Goal: Task Accomplishment & Management: Complete application form

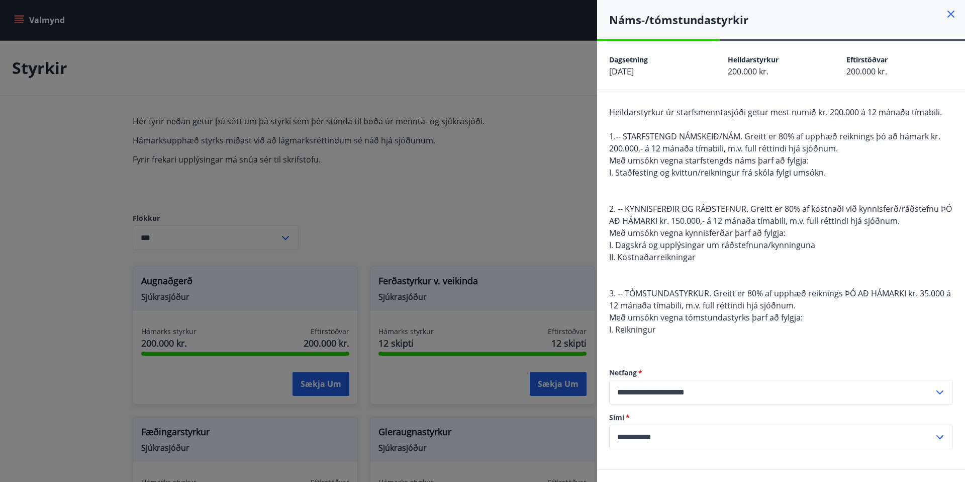
scroll to position [773, 0]
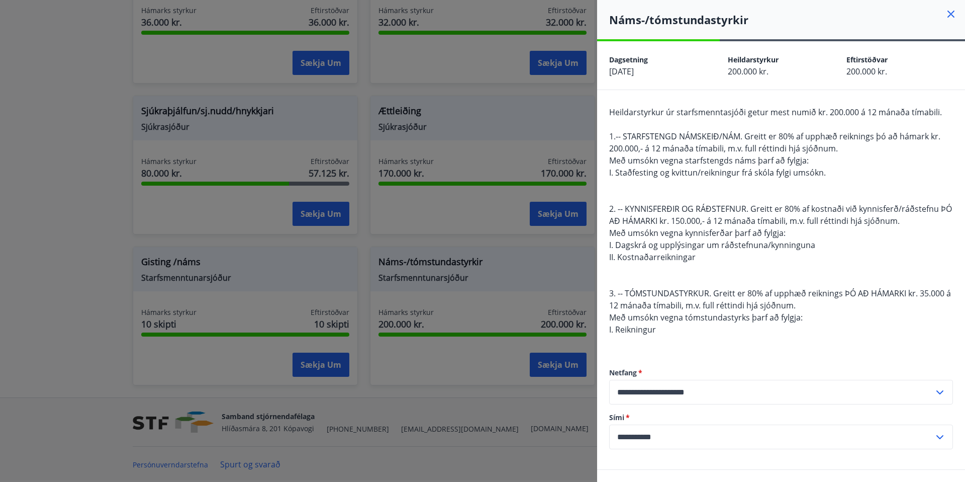
click at [954, 13] on icon at bounding box center [951, 14] width 12 height 12
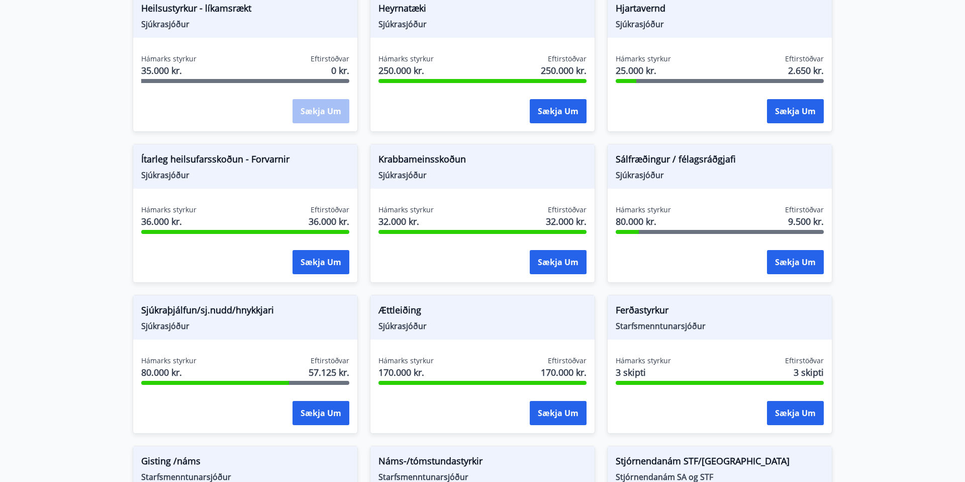
scroll to position [0, 0]
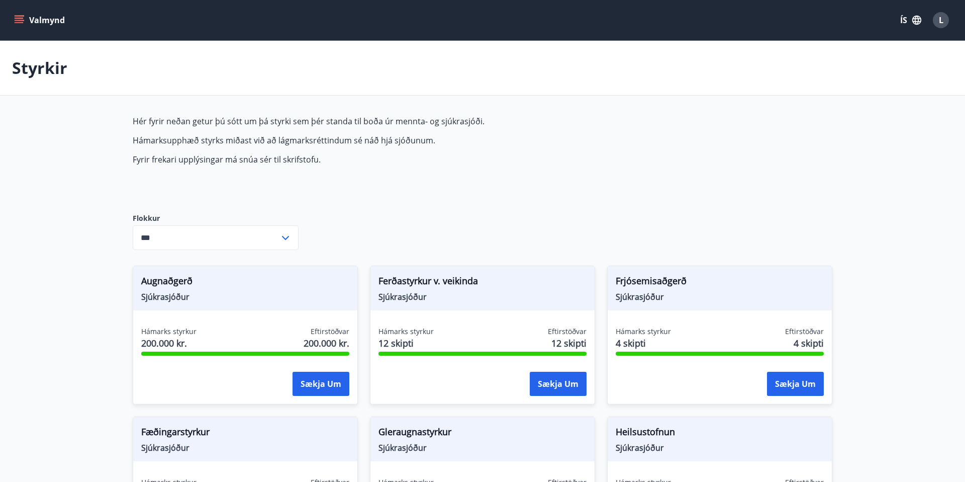
click at [19, 20] on icon "menu" at bounding box center [20, 20] width 11 height 1
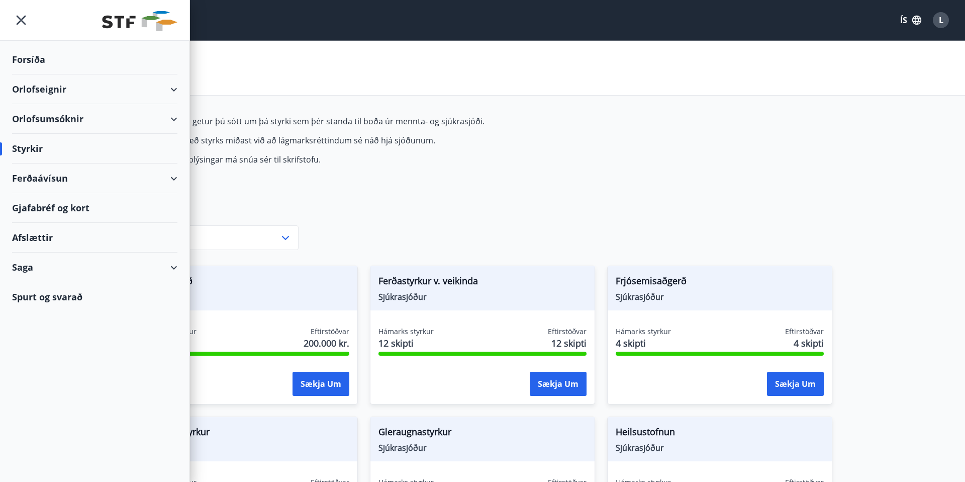
click at [52, 209] on div "Gjafabréf og kort" at bounding box center [94, 208] width 165 height 30
click at [169, 176] on div "Ferðaávísun" at bounding box center [94, 178] width 165 height 30
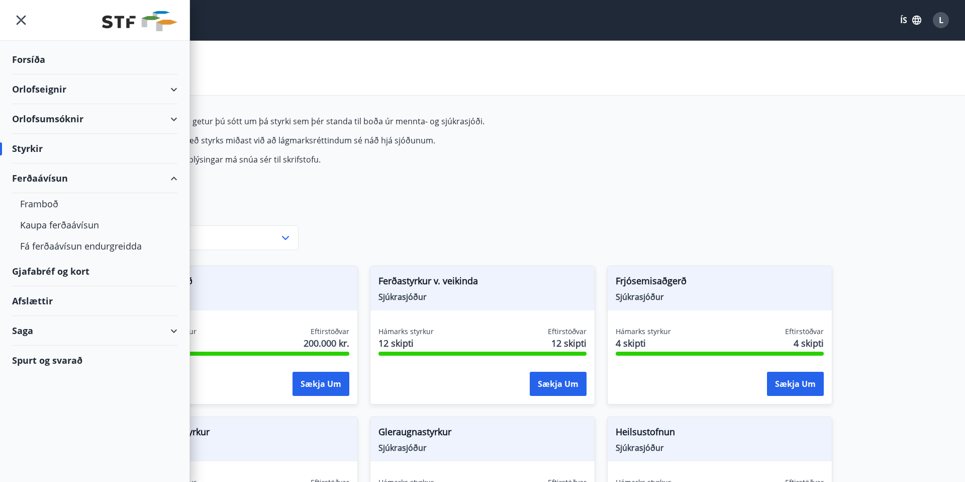
click at [45, 175] on div "Ferðaávísun" at bounding box center [94, 178] width 165 height 30
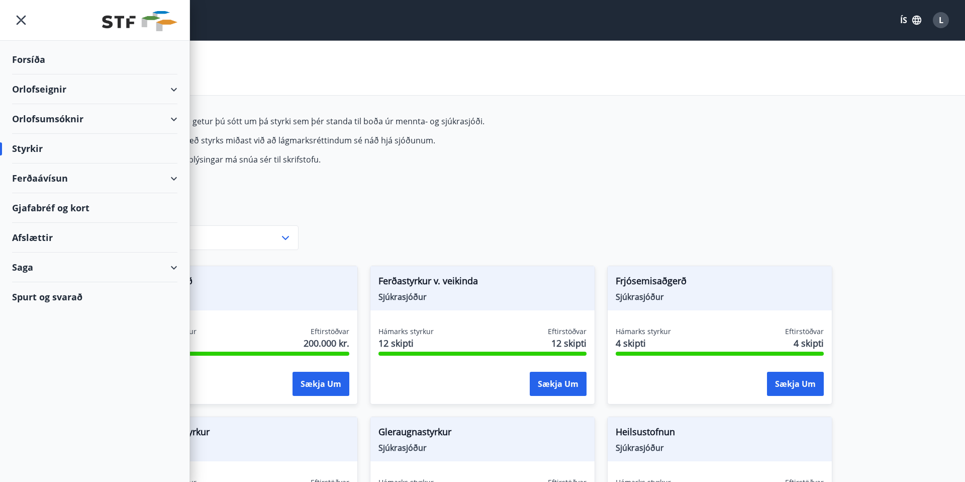
click at [44, 177] on div "Ferðaávísun" at bounding box center [94, 178] width 165 height 30
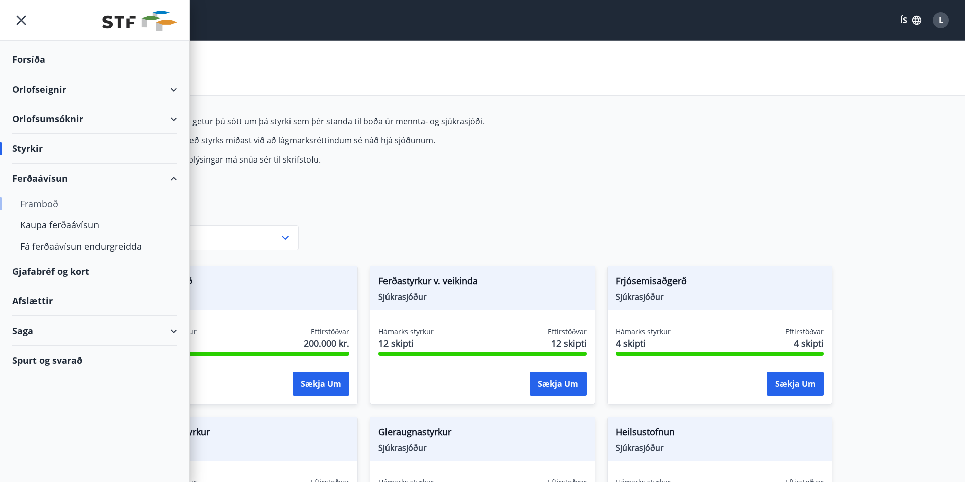
click at [50, 202] on div "Framboð" at bounding box center [94, 203] width 149 height 21
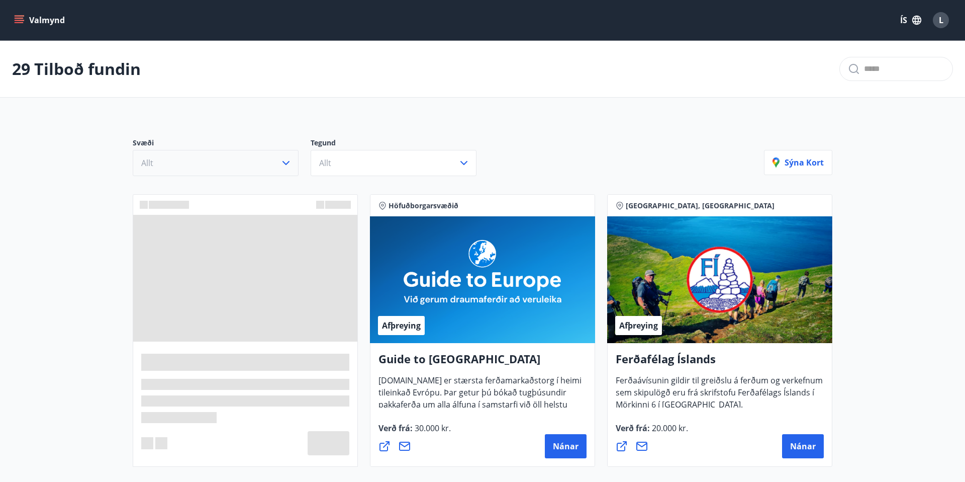
click at [289, 163] on icon "button" at bounding box center [286, 163] width 12 height 12
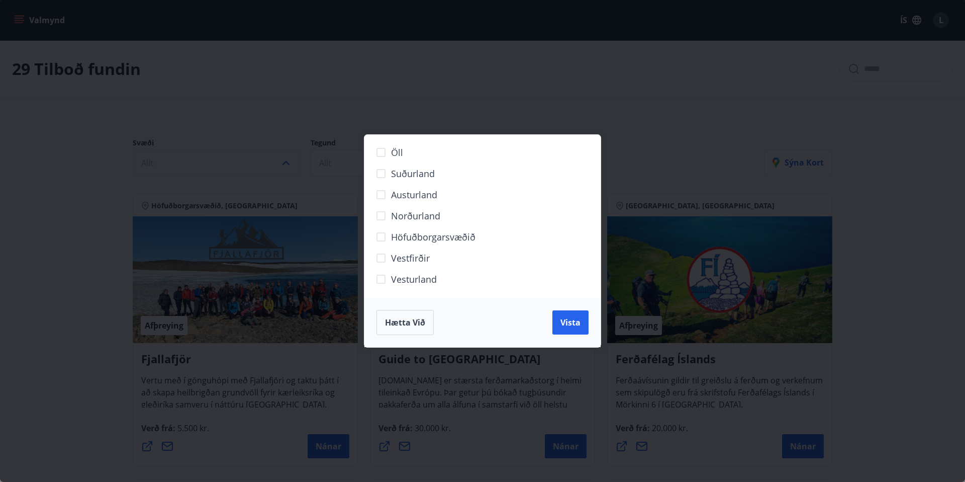
click at [413, 235] on span "Höfuðborgarsvæðið" at bounding box center [433, 236] width 84 height 13
click at [567, 320] on span "Vista" at bounding box center [571, 322] width 20 height 11
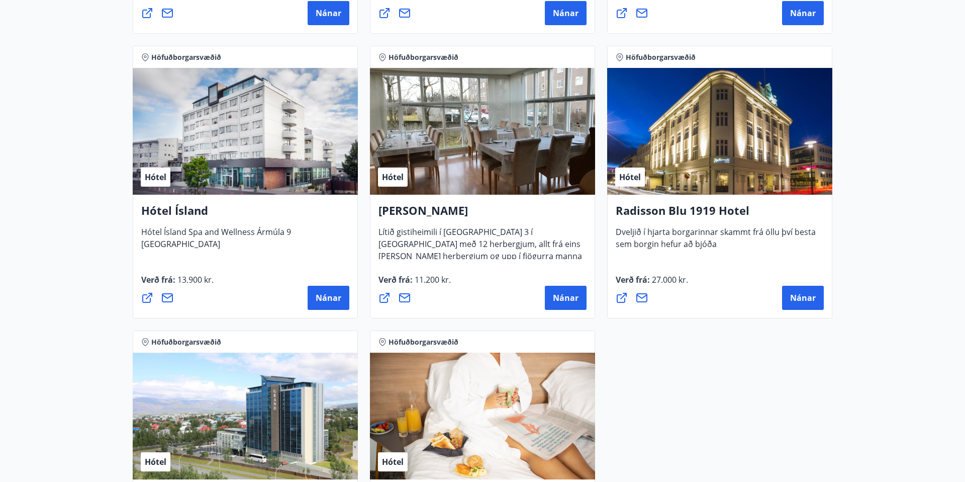
scroll to position [839, 0]
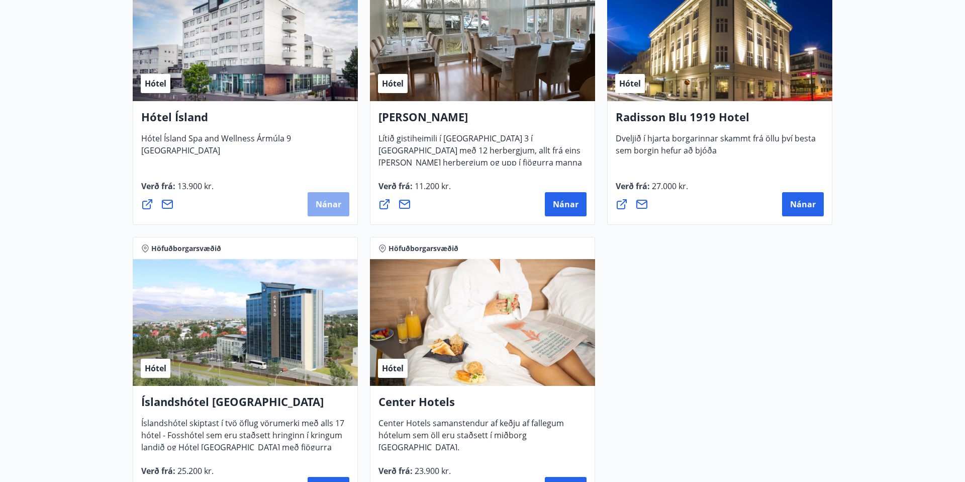
click at [331, 201] on span "Nánar" at bounding box center [329, 204] width 26 height 11
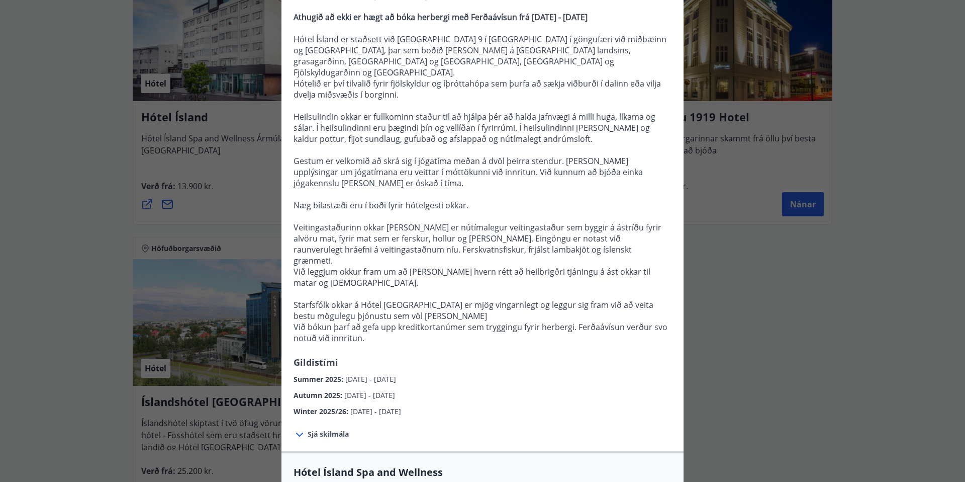
scroll to position [123, 0]
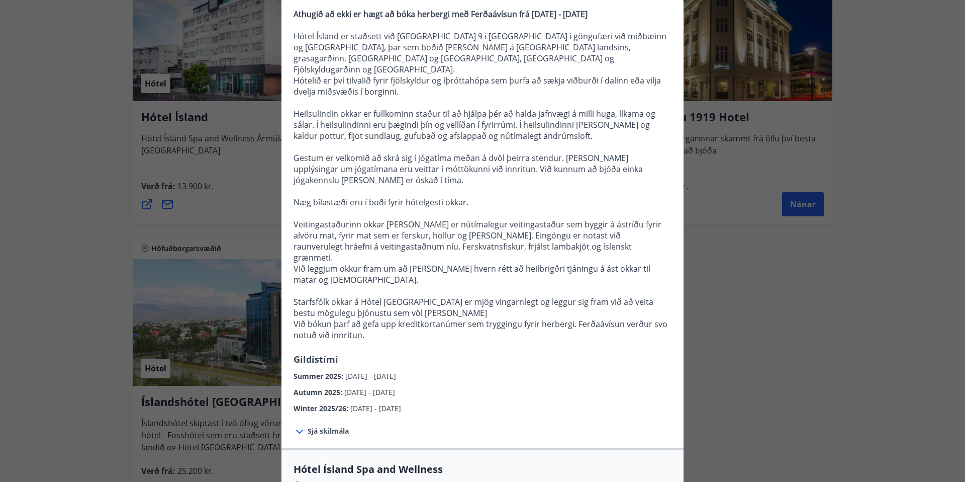
click at [334, 426] on span "Sjá skilmála" at bounding box center [328, 431] width 41 height 10
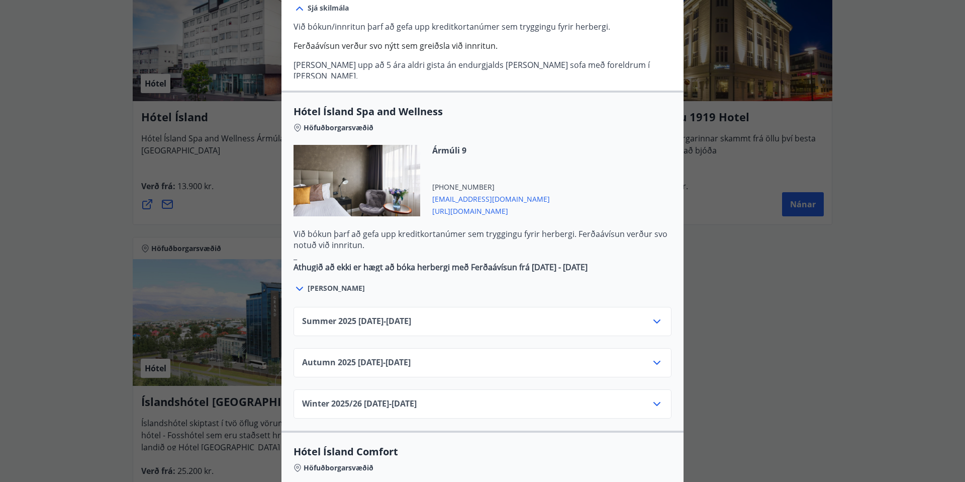
scroll to position [552, 0]
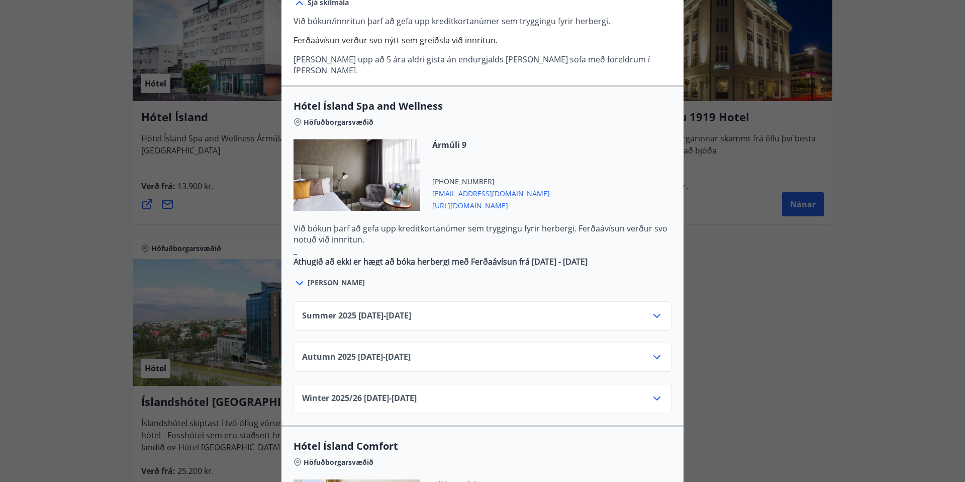
click at [446, 392] on div "Winter 2025/[PHONE_NUMBER][DATE] - [DATE]" at bounding box center [482, 402] width 361 height 20
click at [659, 392] on icon at bounding box center [657, 398] width 12 height 12
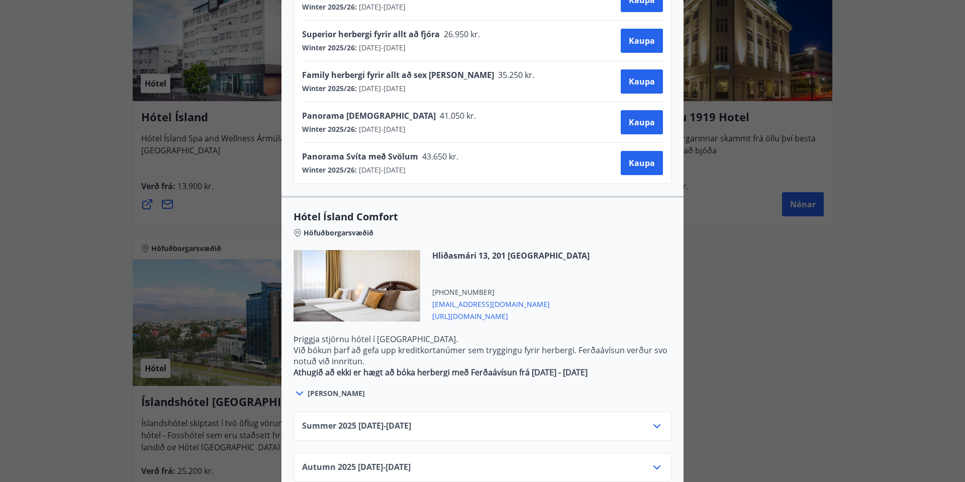
scroll to position [1005, 0]
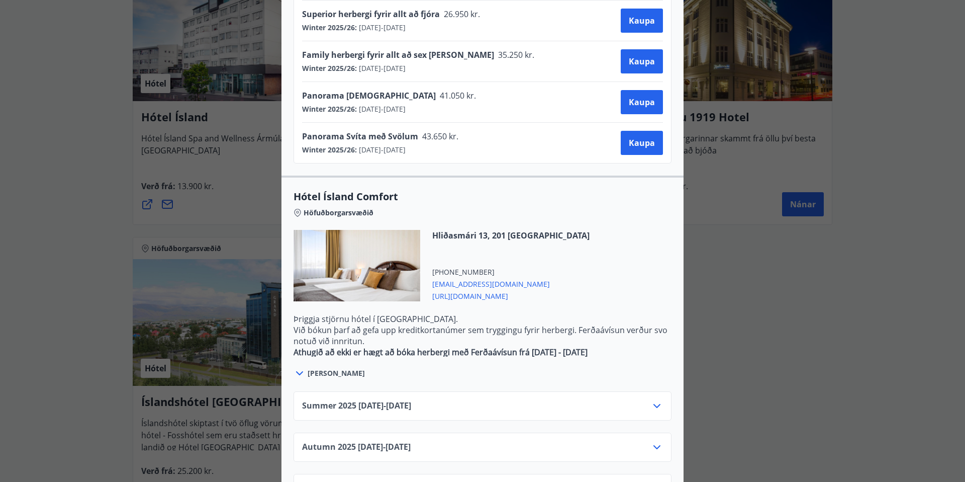
click at [660, 481] on icon at bounding box center [657, 488] width 12 height 12
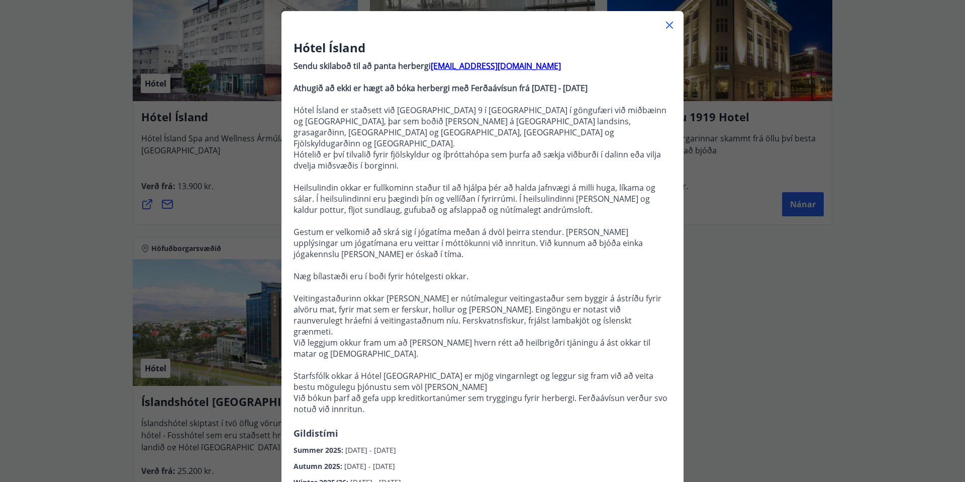
scroll to position [44, 0]
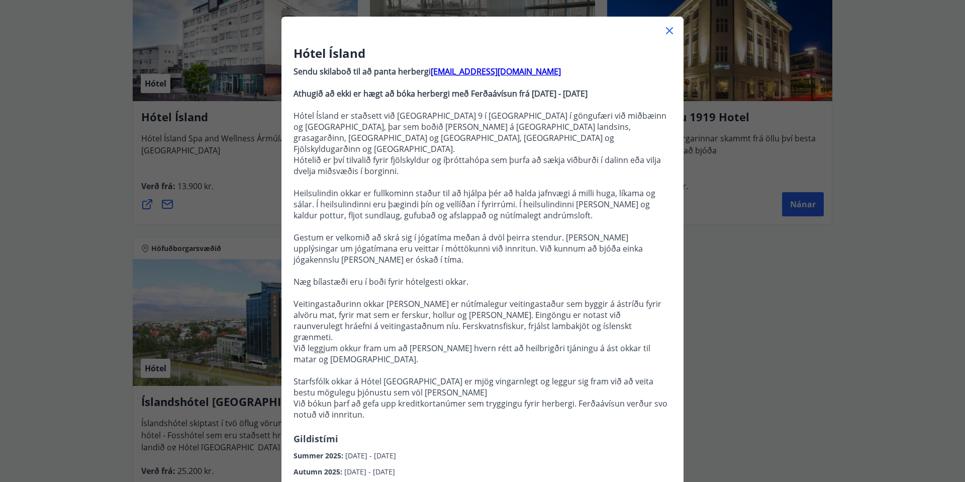
click at [669, 33] on icon at bounding box center [670, 31] width 12 height 12
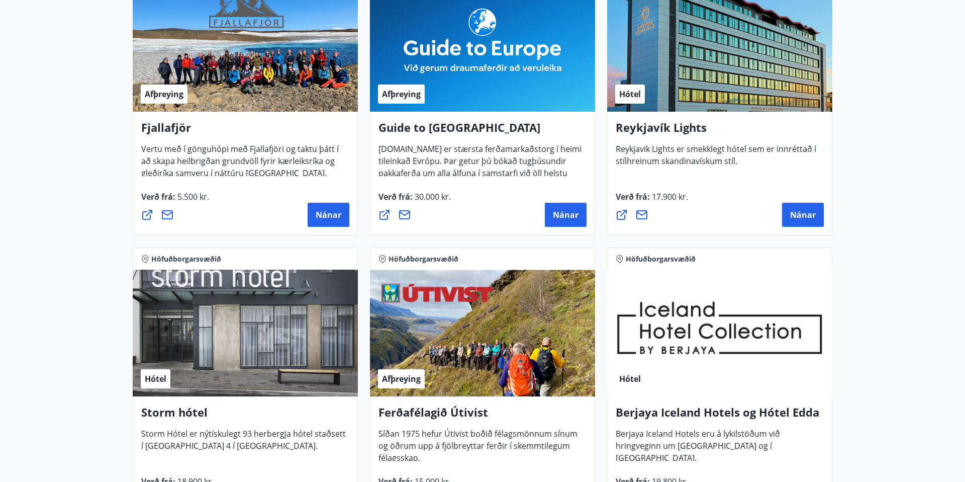
scroll to position [0, 0]
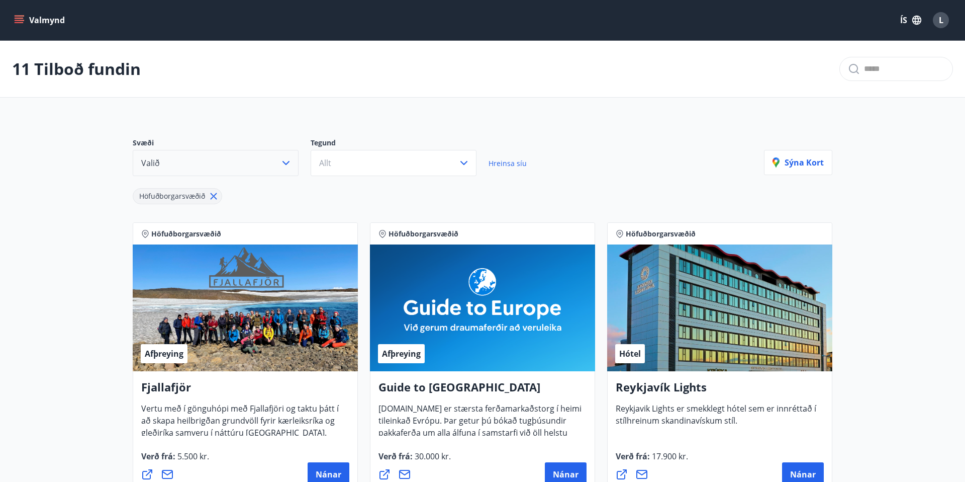
click at [21, 19] on icon "menu" at bounding box center [19, 20] width 10 height 10
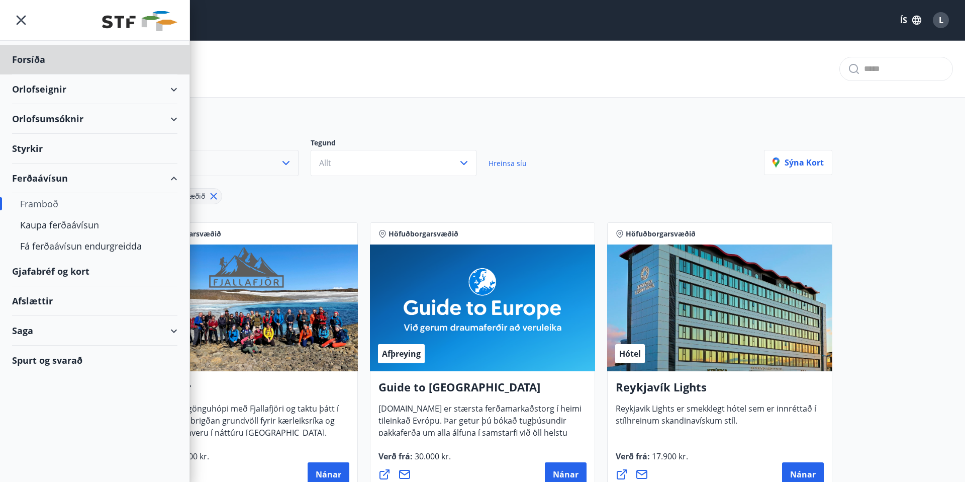
click at [39, 148] on div "Styrkir" at bounding box center [94, 149] width 165 height 30
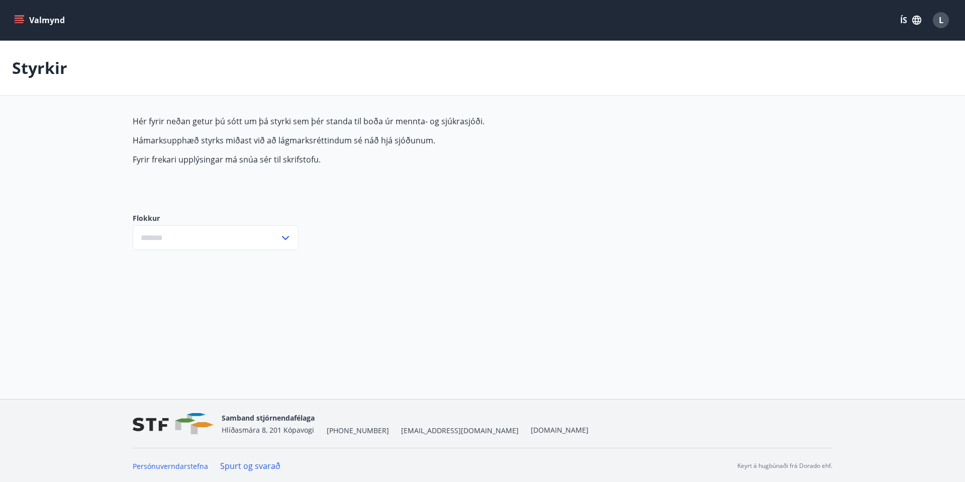
type input "***"
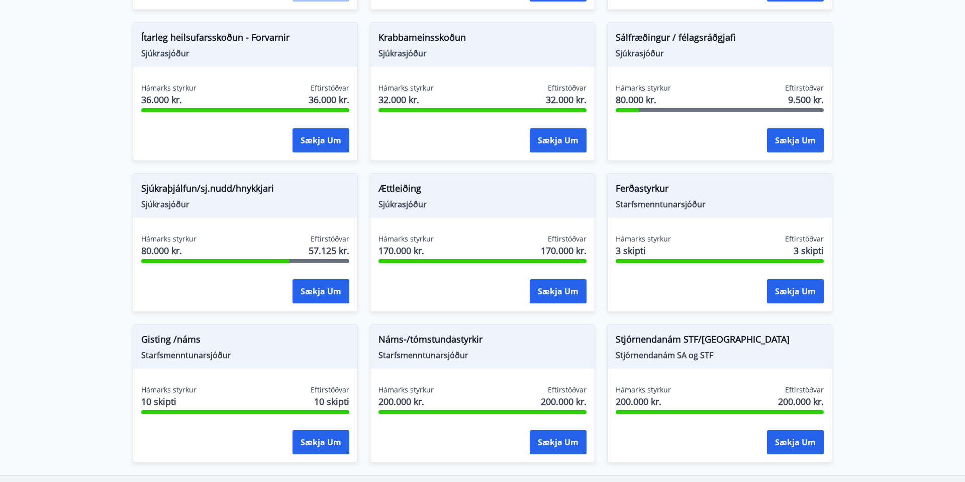
scroll to position [773, 0]
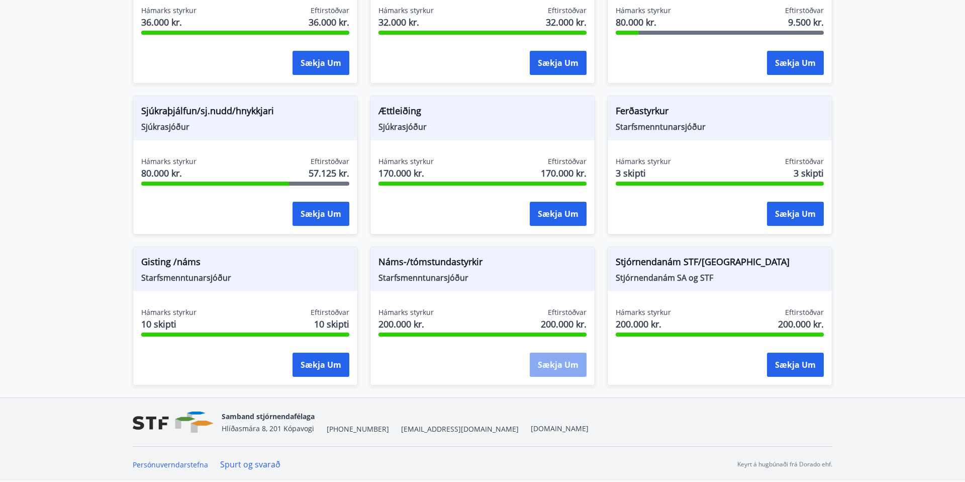
click at [558, 364] on button "Sækja um" at bounding box center [558, 364] width 57 height 24
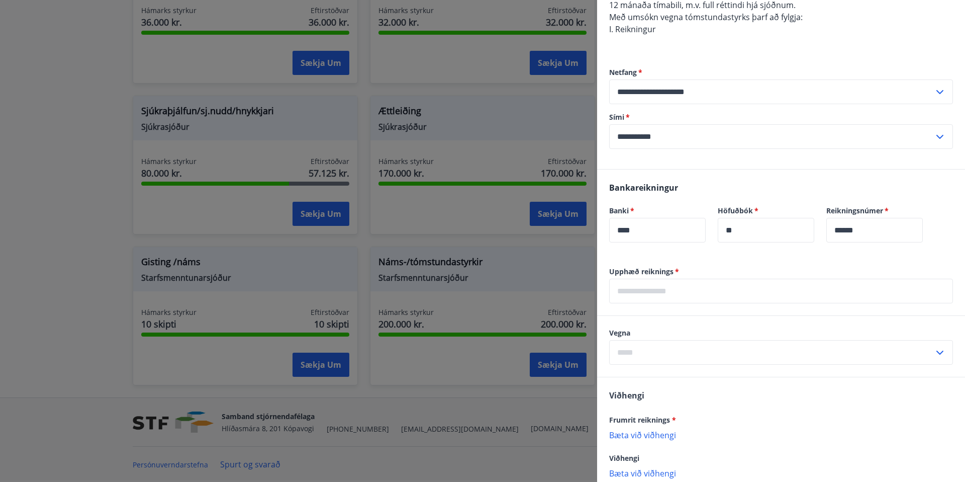
scroll to position [358, 0]
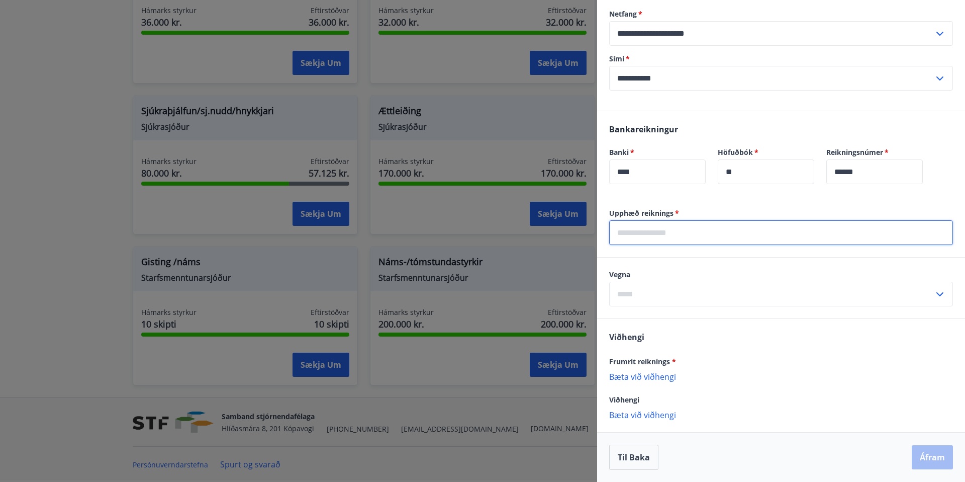
click at [651, 243] on input "text" at bounding box center [781, 232] width 344 height 25
type input "*****"
click at [647, 292] on input "text" at bounding box center [771, 294] width 325 height 25
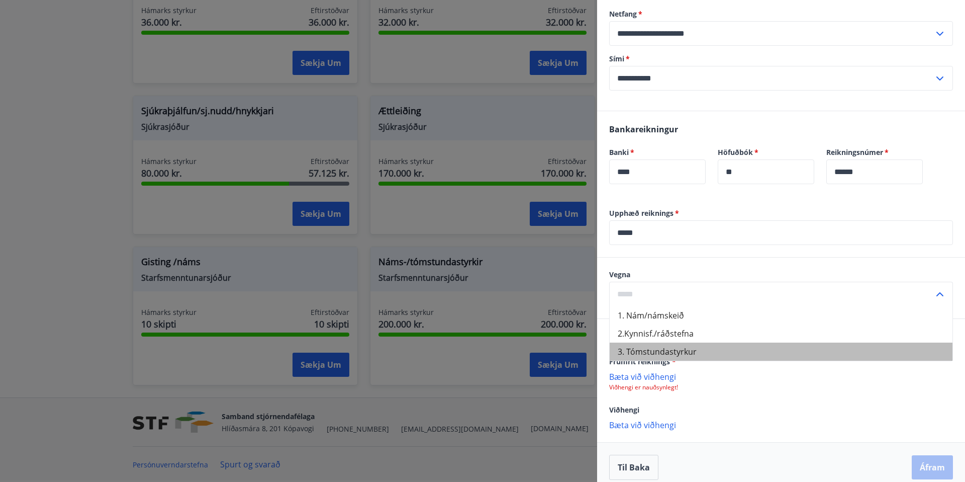
click at [659, 347] on li "3. Tómstundastyrkur" at bounding box center [781, 351] width 343 height 18
type input "**********"
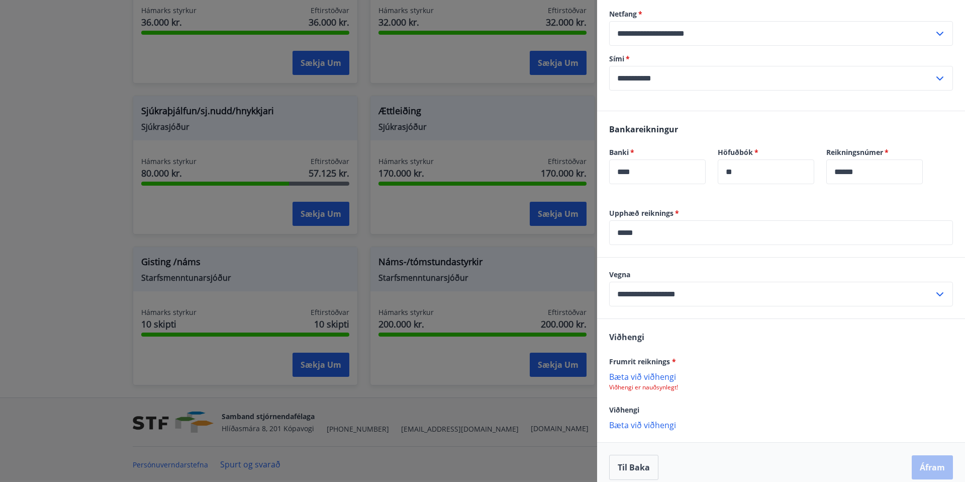
scroll to position [369, 0]
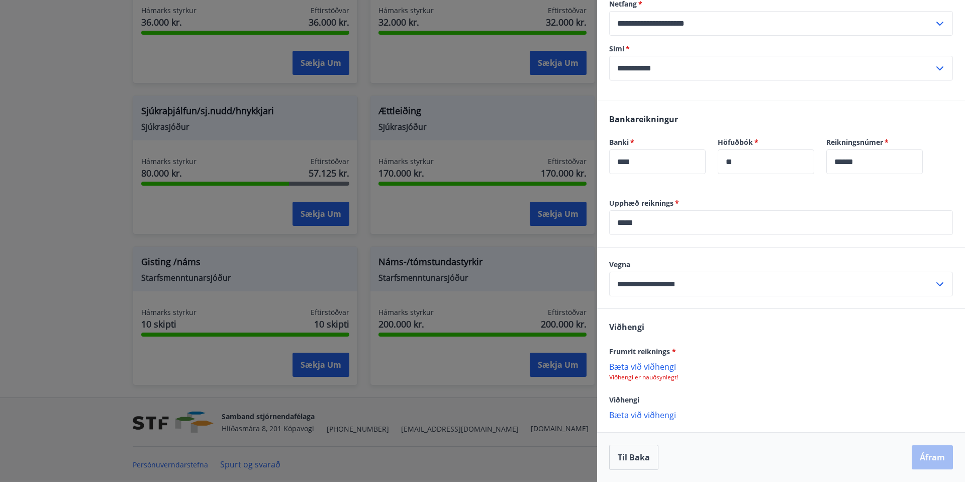
click at [656, 366] on p "Bæta við viðhengi" at bounding box center [781, 366] width 344 height 10
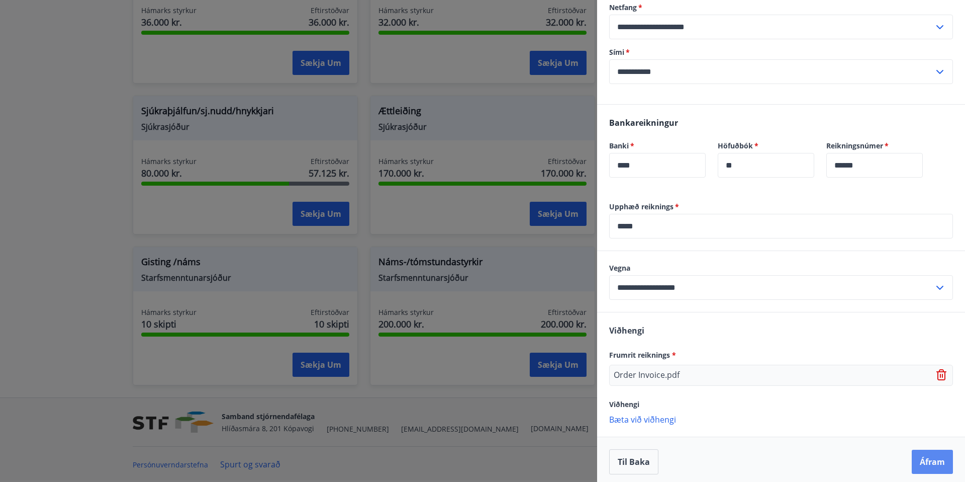
scroll to position [363, 0]
click at [933, 462] on button "Áfram" at bounding box center [932, 463] width 41 height 24
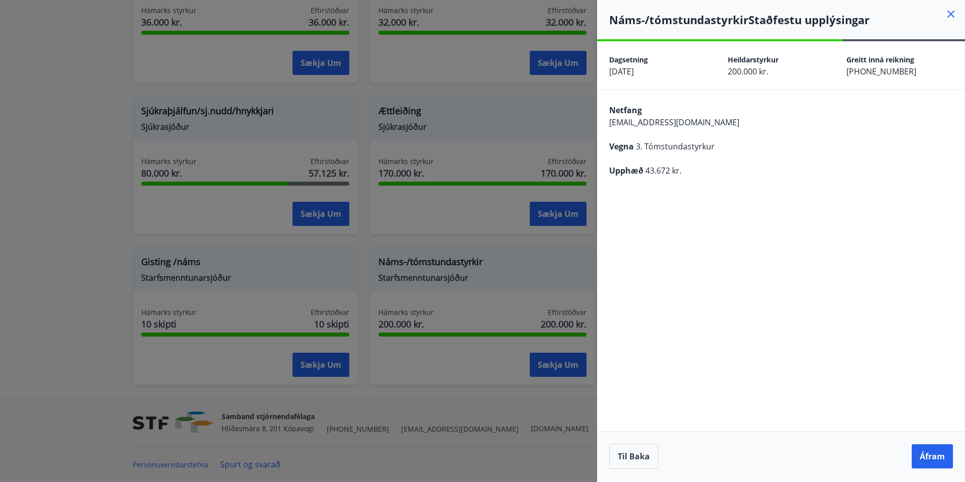
scroll to position [0, 0]
click at [933, 459] on button "Áfram" at bounding box center [932, 456] width 41 height 24
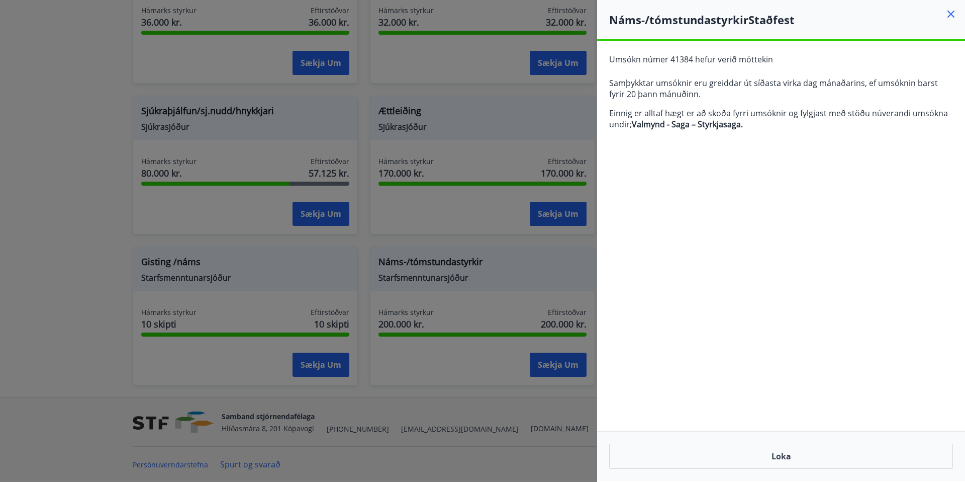
click at [952, 15] on icon at bounding box center [951, 14] width 7 height 7
